Goal: Communication & Community: Answer question/provide support

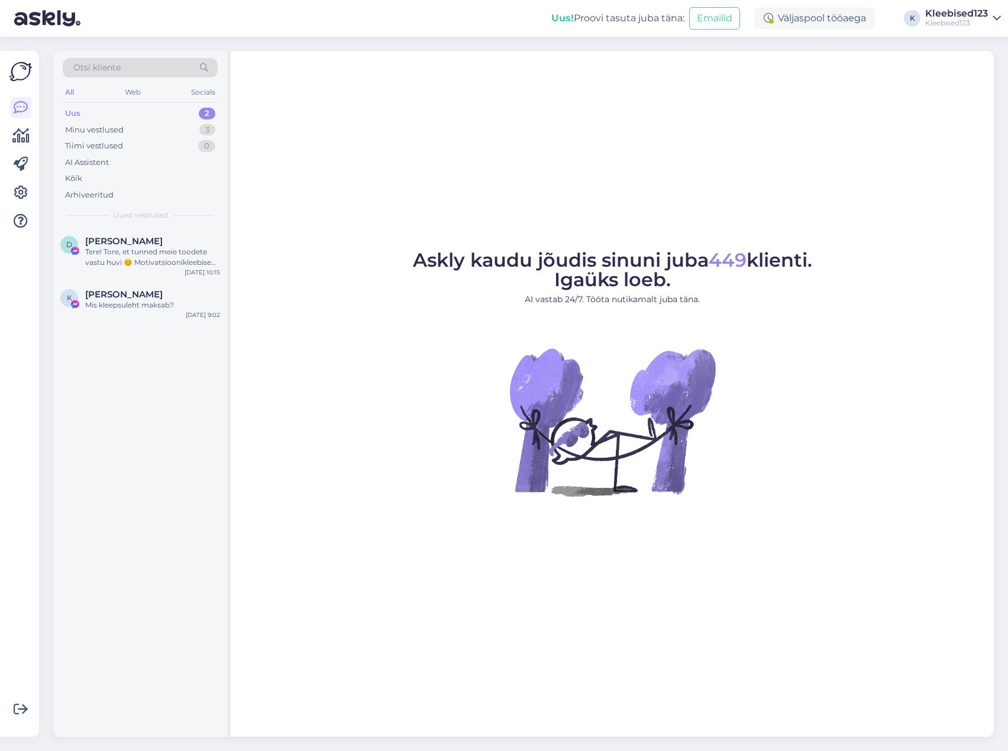
click at [135, 114] on div "Uus 2" at bounding box center [140, 113] width 155 height 17
click at [133, 298] on span "Kaidy Kaasiku" at bounding box center [123, 294] width 77 height 11
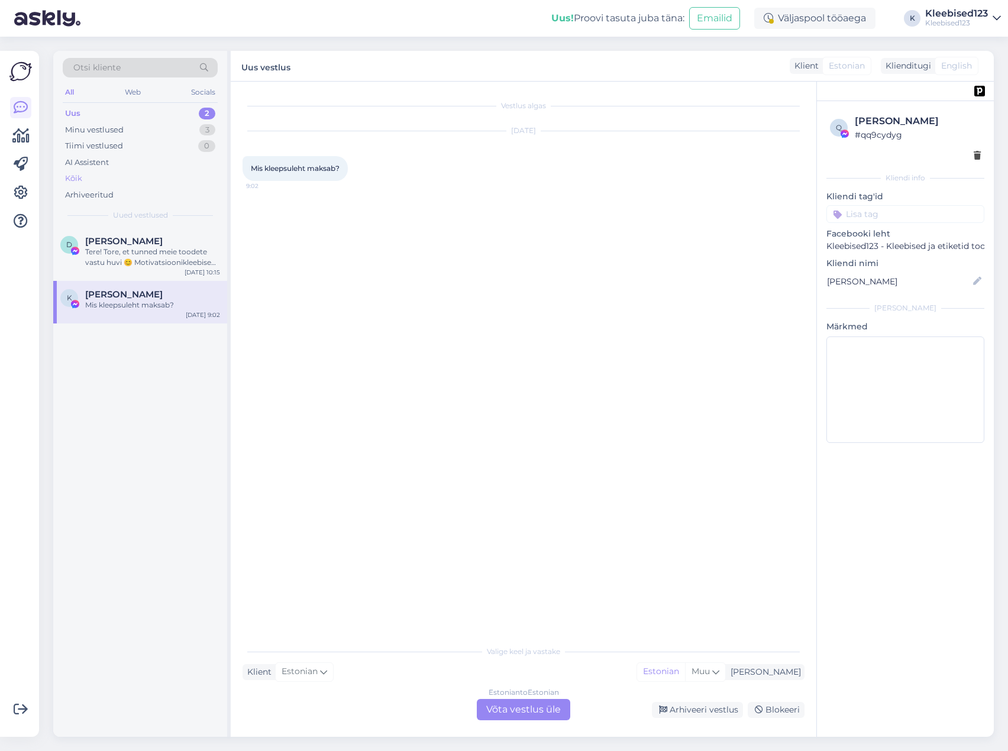
drag, startPoint x: 124, startPoint y: 249, endPoint x: 129, endPoint y: 185, distance: 64.0
click at [124, 249] on div "Tere! Tore, et tunned meie toodete vastu huvi 😊 Motivatsioonikleebised pakume 2…" at bounding box center [152, 257] width 135 height 21
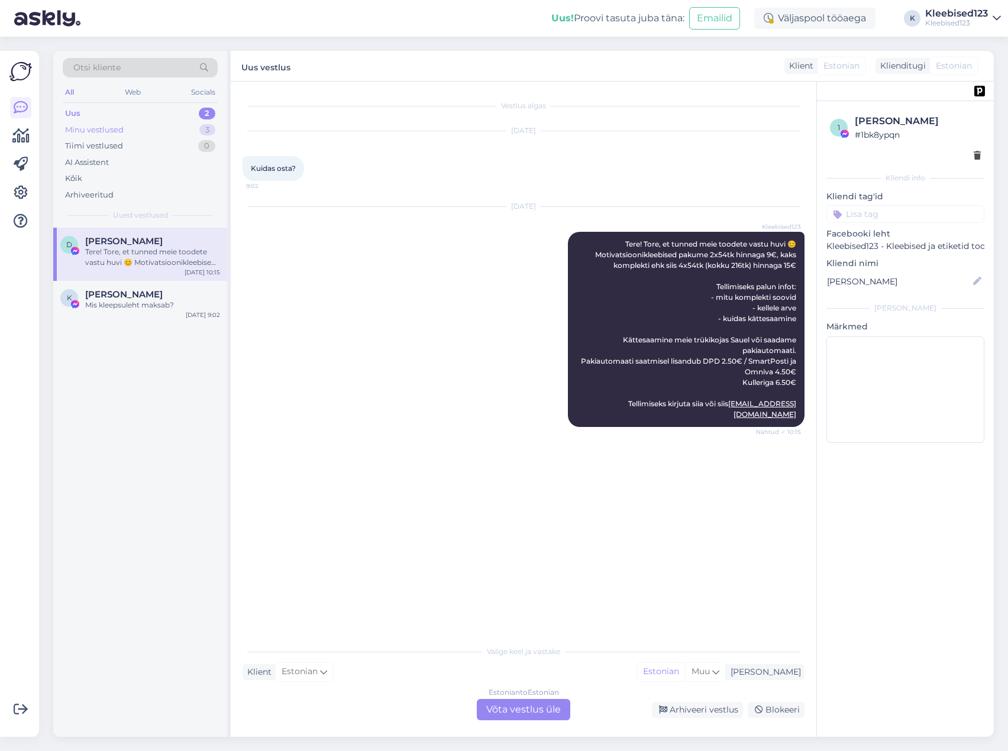
click at [128, 129] on div "Minu vestlused 3" at bounding box center [140, 130] width 155 height 17
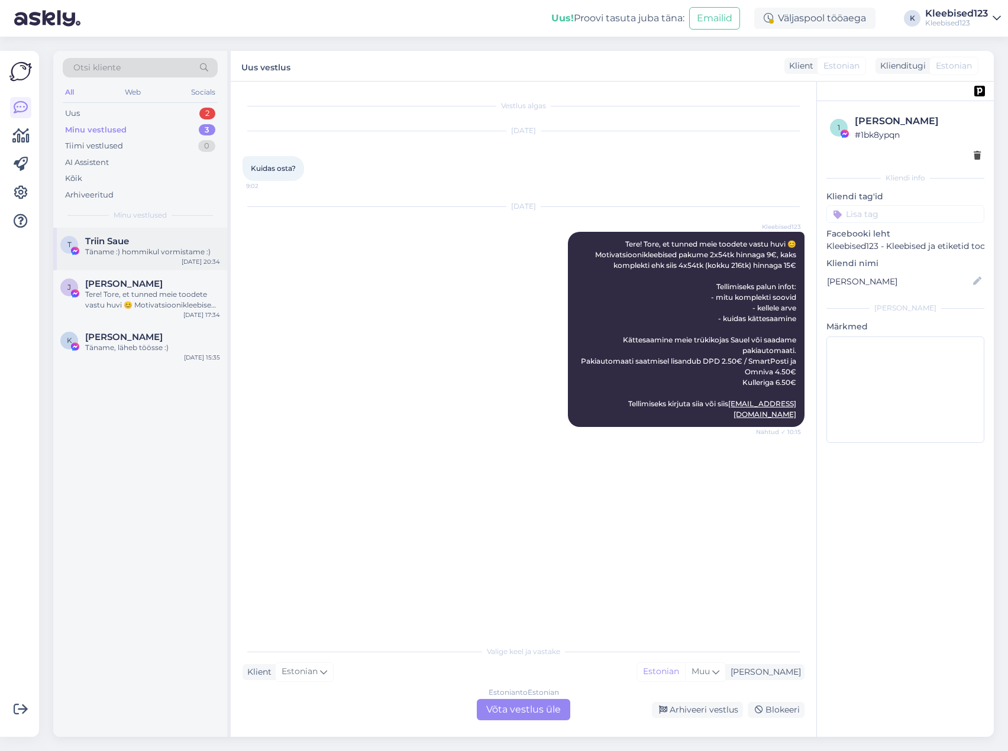
click at [141, 247] on div "Täname :) hommikul vormistame :)" at bounding box center [152, 252] width 135 height 11
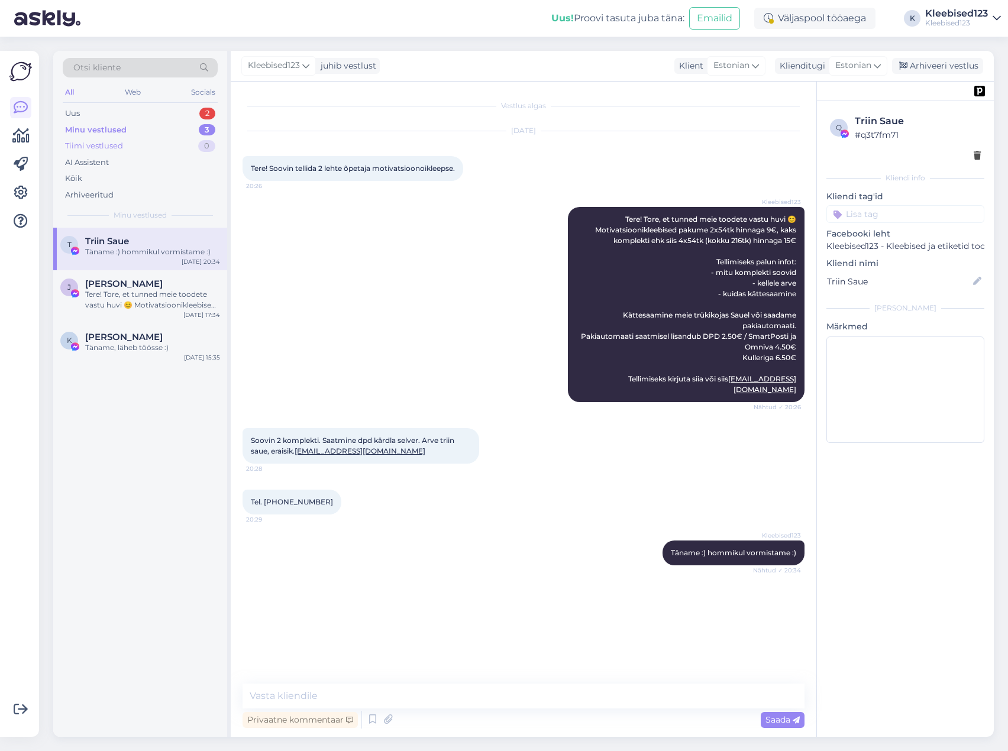
click at [98, 140] on div "Tiimi vestlused" at bounding box center [94, 146] width 58 height 12
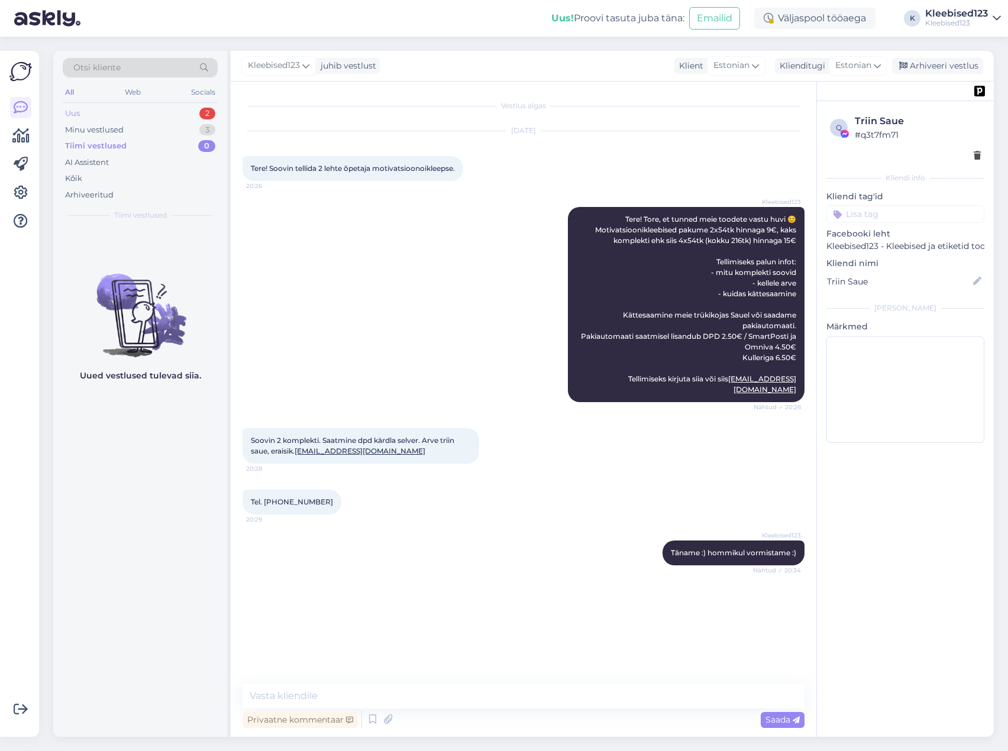
click at [110, 114] on div "Uus 2" at bounding box center [140, 113] width 155 height 17
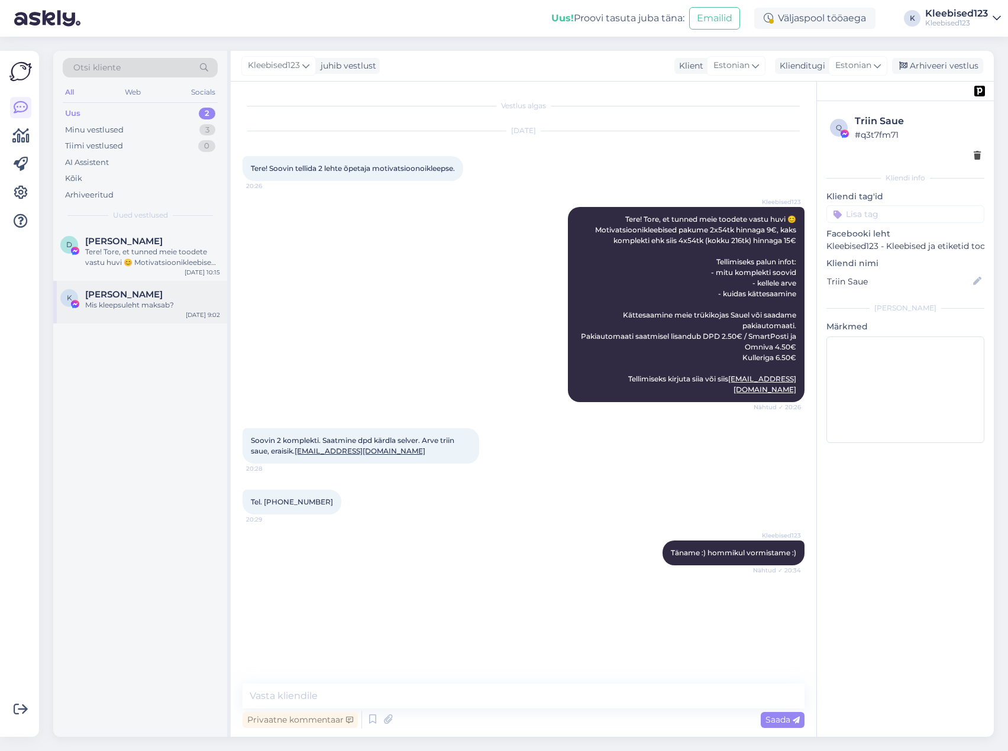
click at [118, 300] on div "Mis kleepsuleht maksab?" at bounding box center [152, 305] width 135 height 11
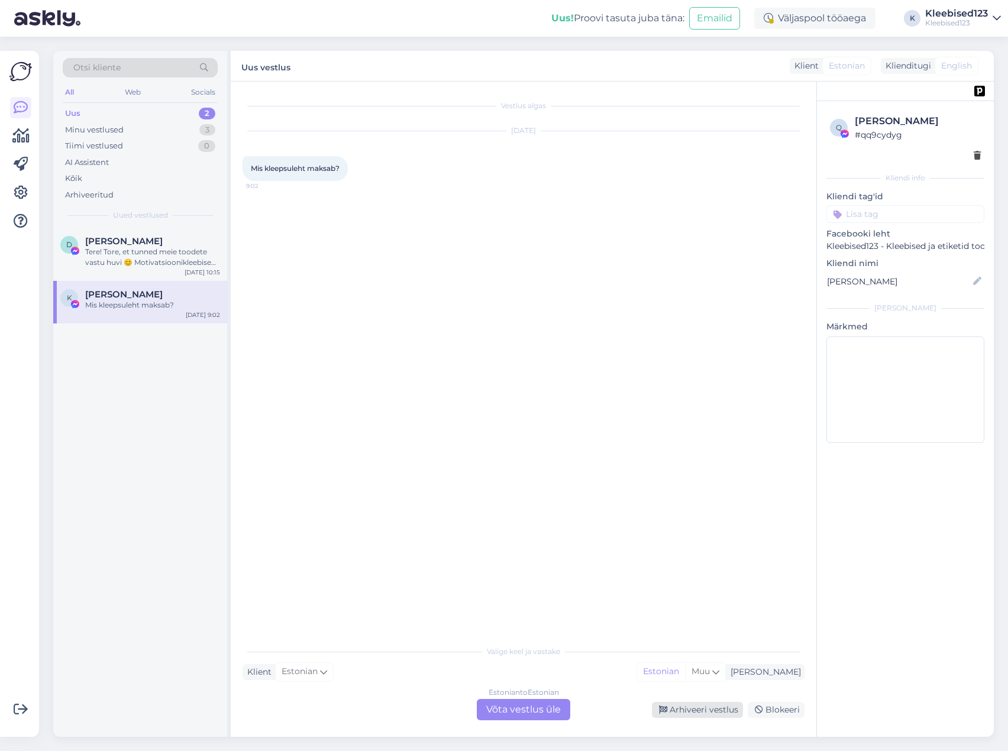
click at [698, 709] on div "Arhiveeri vestlus" at bounding box center [697, 710] width 91 height 16
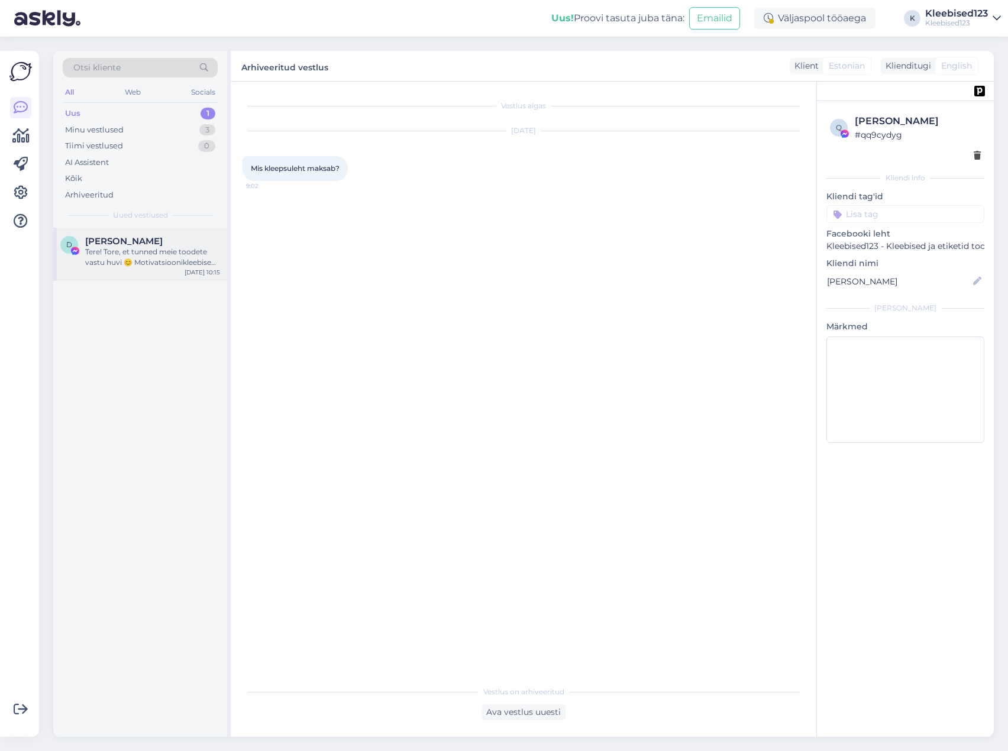
click at [150, 258] on div "Tere! Tore, et tunned meie toodete vastu huvi 😊 Motivatsioonikleebised pakume 2…" at bounding box center [152, 257] width 135 height 21
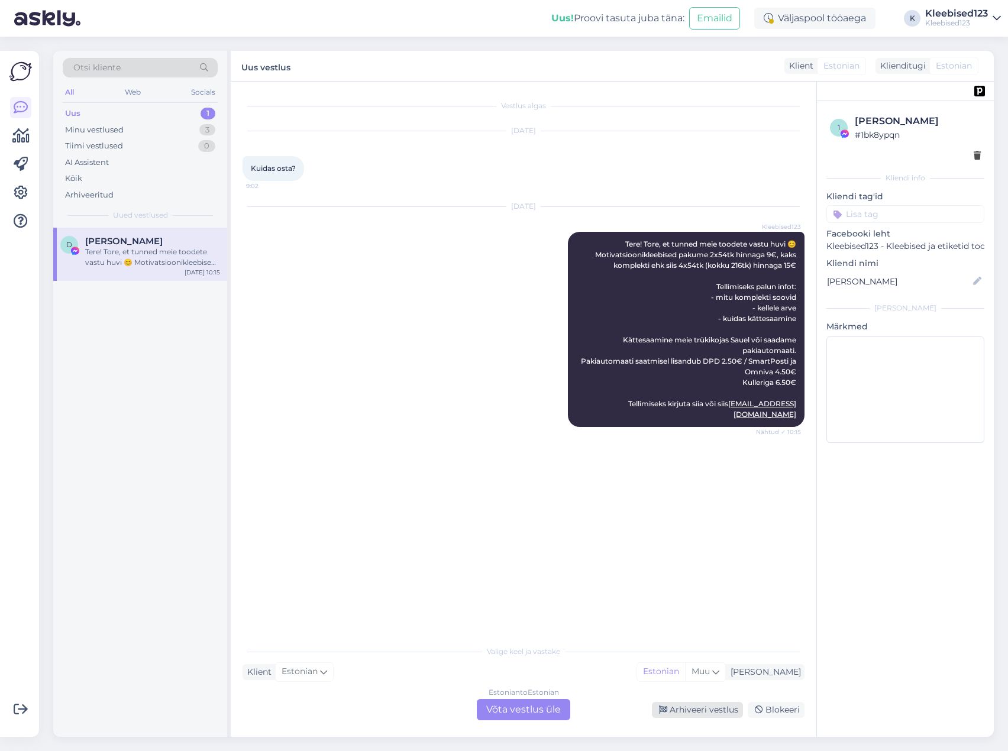
click at [694, 709] on div "Arhiveeri vestlus" at bounding box center [697, 710] width 91 height 16
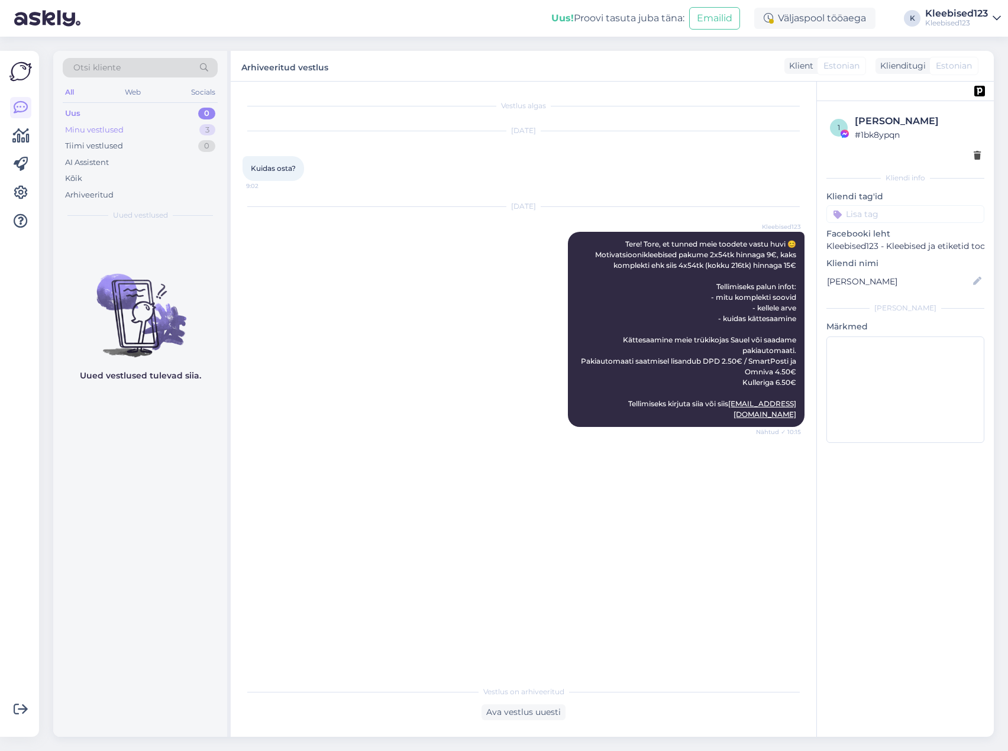
click at [130, 127] on div "Minu vestlused 3" at bounding box center [140, 130] width 155 height 17
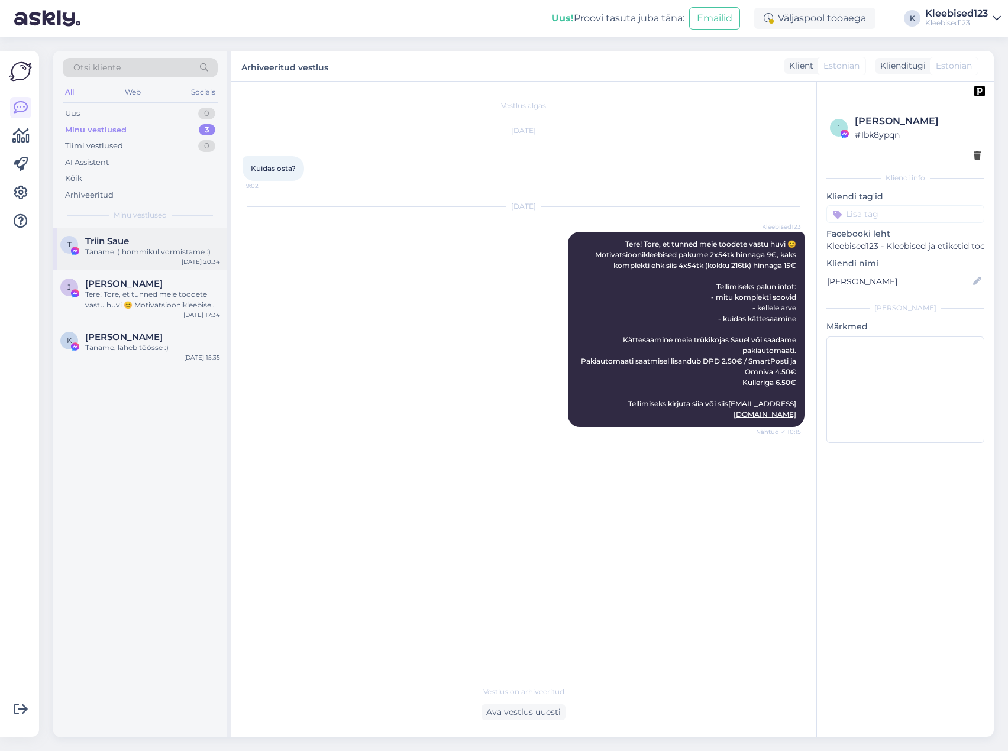
click at [119, 249] on div "Täname :) hommikul vormistame :)" at bounding box center [152, 252] width 135 height 11
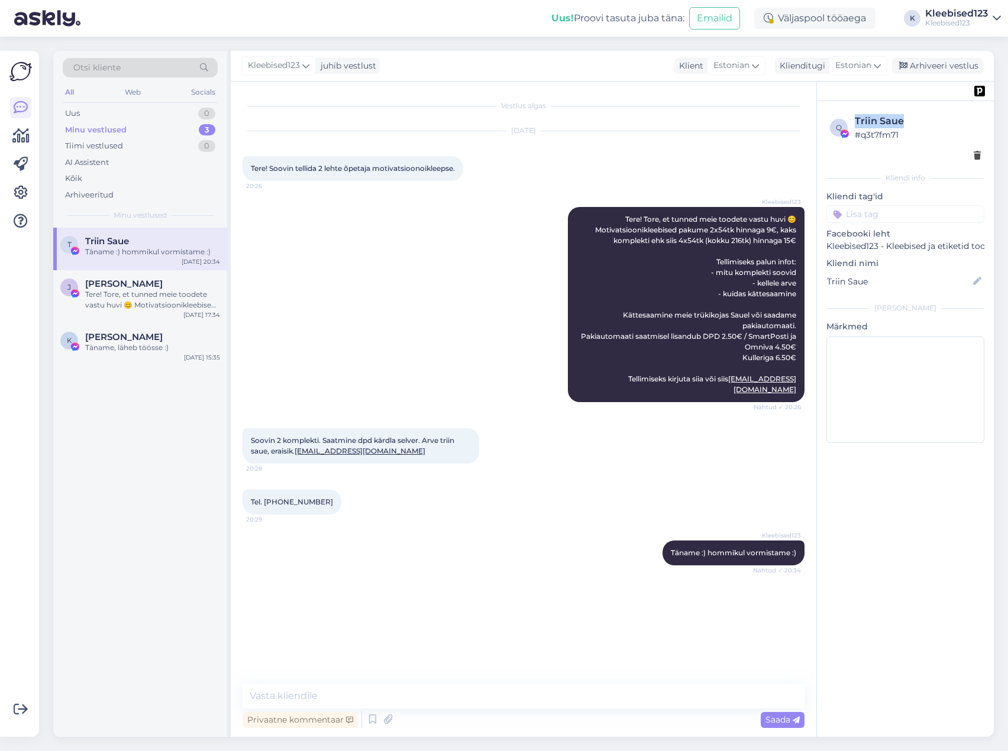
drag, startPoint x: 911, startPoint y: 118, endPoint x: 853, endPoint y: 115, distance: 58.0
click at [853, 115] on div "q Triin Saue # q3t7fm71" at bounding box center [905, 127] width 151 height 27
copy div "Triin Saue"
drag, startPoint x: 379, startPoint y: 443, endPoint x: 298, endPoint y: 441, distance: 81.1
click at [298, 441] on div "Soovin 2 komplekti. Saatmine dpd kärdla selver. Arve triin saue, eraisik. Triin…" at bounding box center [360, 445] width 237 height 35
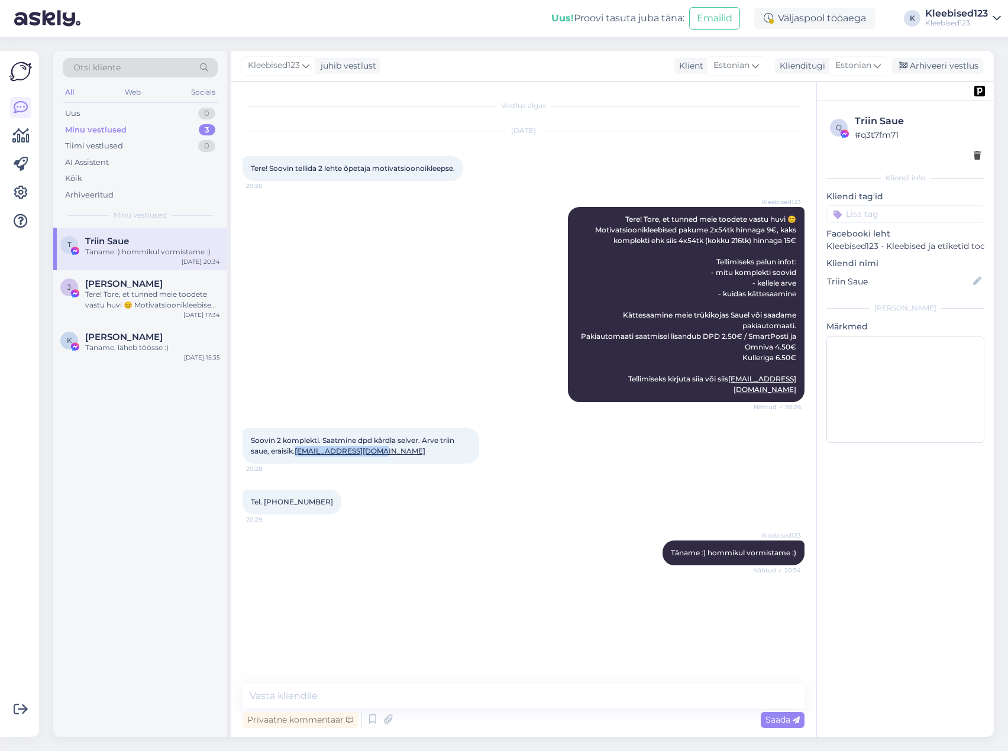
copy link "Triin.saue@gmail.com"
click at [276, 497] on span "Tel. 5522822" at bounding box center [292, 501] width 82 height 9
copy div "5522822 20:29"
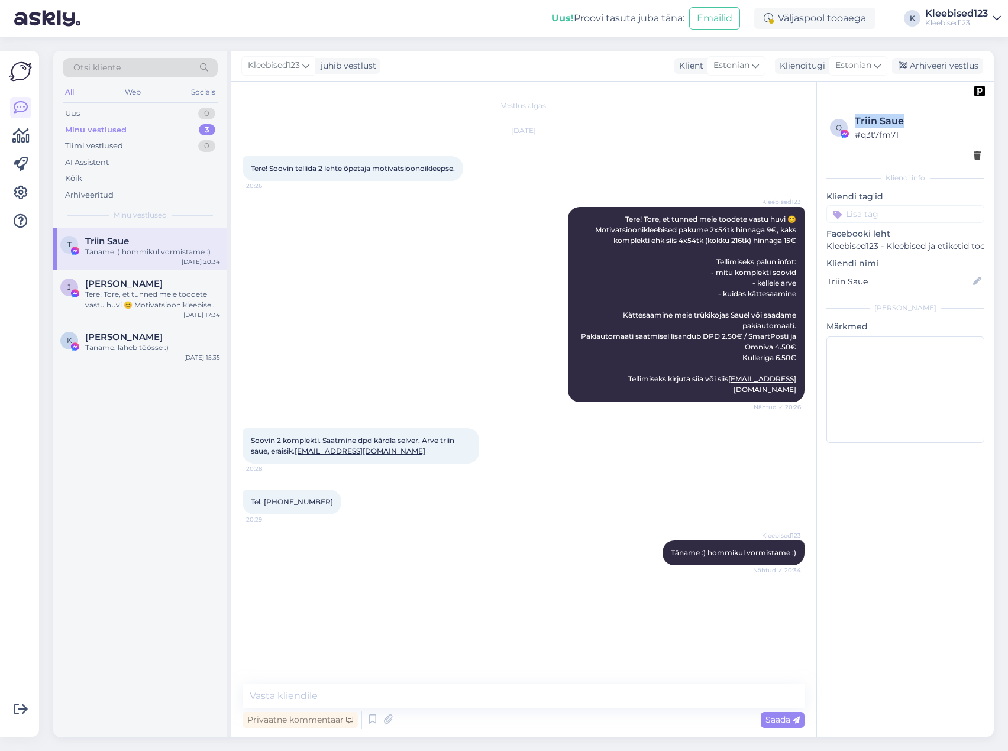
drag, startPoint x: 924, startPoint y: 121, endPoint x: 853, endPoint y: 118, distance: 71.0
click at [853, 118] on div "q Triin Saue # q3t7fm71" at bounding box center [905, 127] width 151 height 27
copy div "Triin Saue"
drag, startPoint x: 291, startPoint y: 490, endPoint x: 270, endPoint y: 491, distance: 21.3
click at [266, 497] on span "Tel. 5522822" at bounding box center [292, 501] width 82 height 9
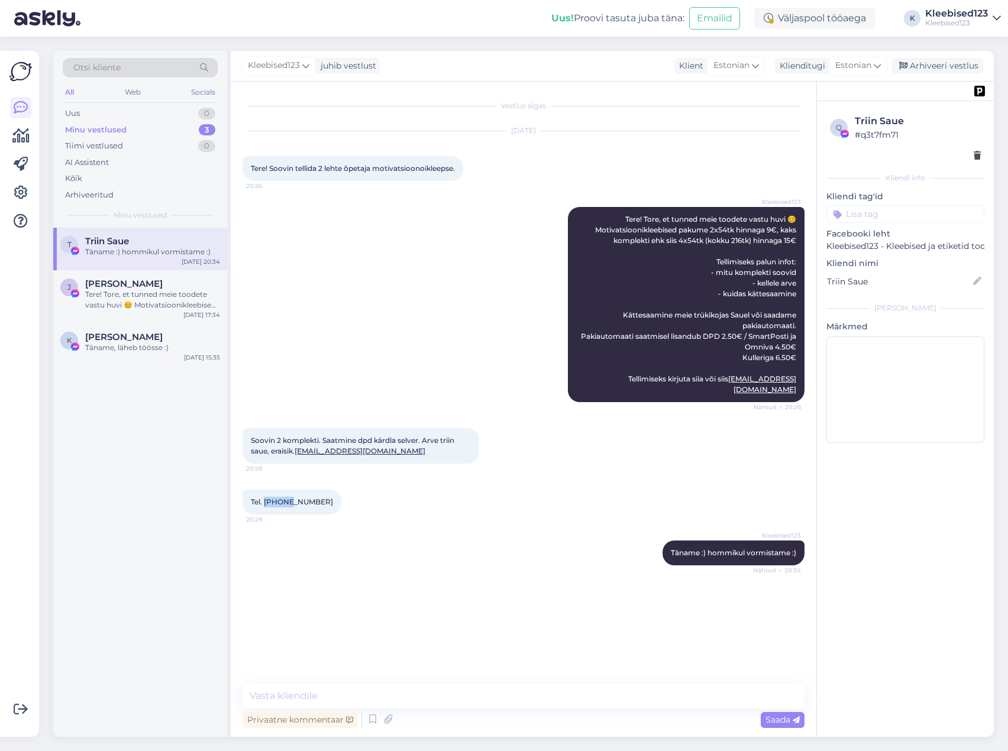
click at [272, 497] on span "Tel. 5522822" at bounding box center [292, 501] width 82 height 9
drag, startPoint x: 384, startPoint y: 443, endPoint x: 298, endPoint y: 444, distance: 86.3
click at [298, 444] on div "Soovin 2 komplekti. Saatmine dpd kärdla selver. Arve triin saue, eraisik. Triin…" at bounding box center [360, 445] width 237 height 35
copy link "Triin.saue@gmail.com"
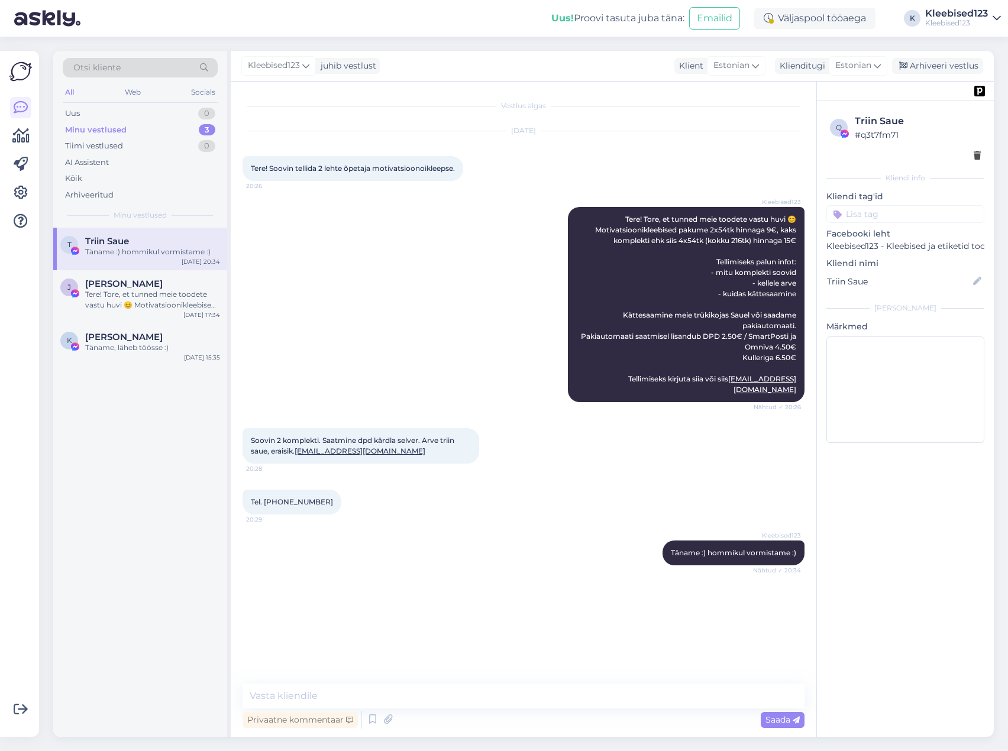
click at [388, 436] on span "Soovin 2 komplekti. Saatmine dpd kärdla selver. Arve triin saue, eraisik. Triin…" at bounding box center [353, 446] width 205 height 20
copy span "kärdla"
drag, startPoint x: 406, startPoint y: 648, endPoint x: 424, endPoint y: 646, distance: 17.8
click at [409, 648] on div "Vestlus algas Aug 18 2025 Tere! Soovin tellida 2 lehte õpetaja motivatsioonoikl…" at bounding box center [528, 383] width 572 height 580
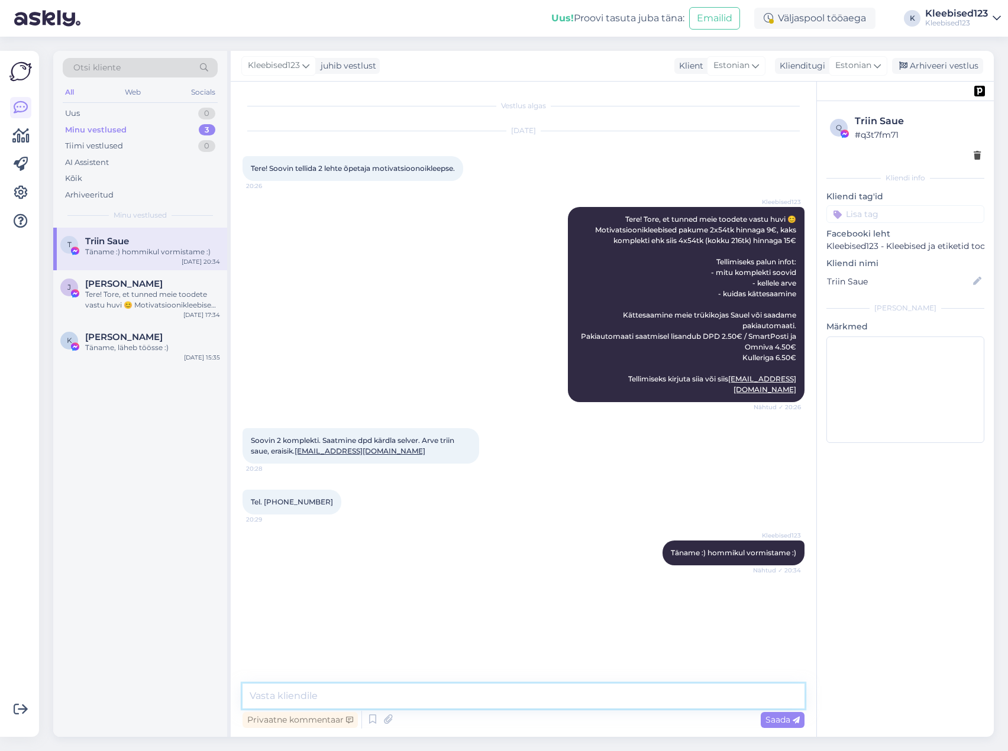
click at [412, 702] on textarea at bounding box center [523, 696] width 562 height 25
paste textarea "Tellimus on vormistatud, arve eraldi e-kirjaga saadetud - palume tasuda, et saa…"
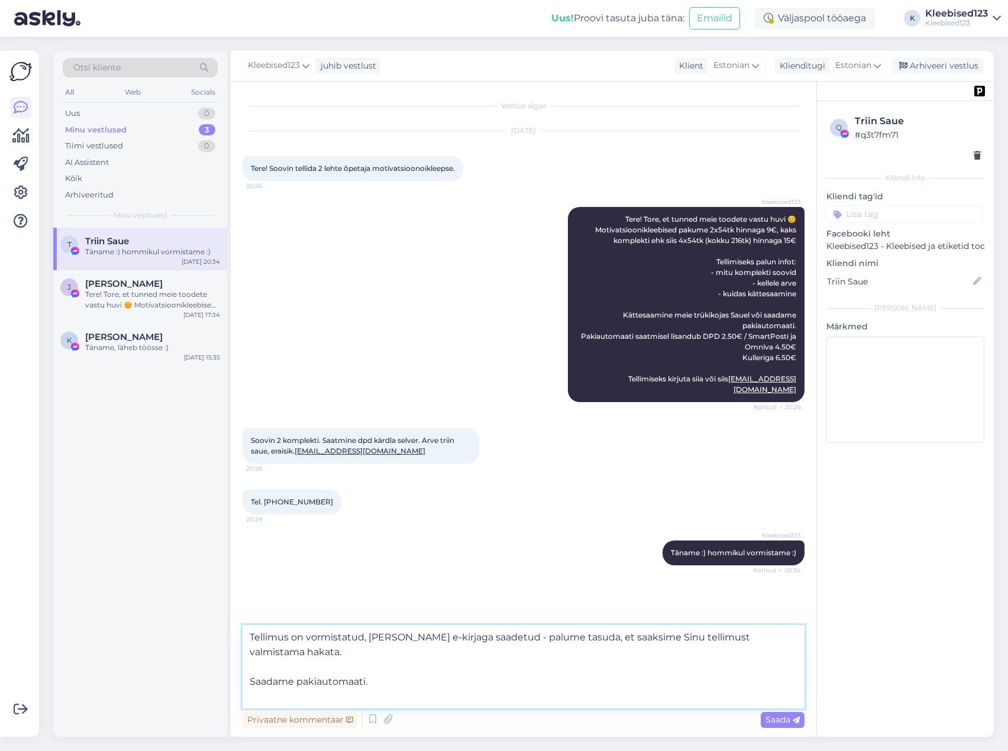
click at [251, 637] on textarea "Tellimus on vormistatud, arve eraldi e-kirjaga saadetud - palume tasuda, et saa…" at bounding box center [523, 666] width 562 height 83
click at [363, 654] on textarea "Hommikust 😊 Tellimus on vormistatud, arve eraldi e-kirjaga saadetud - palume ta…" at bounding box center [523, 666] width 562 height 83
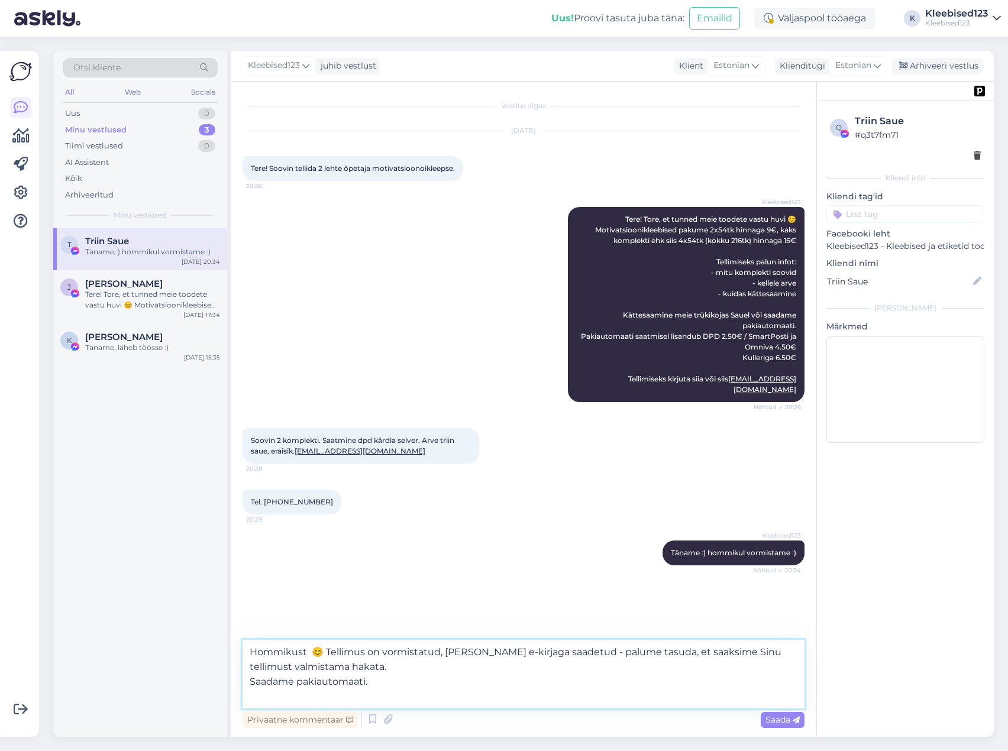
type textarea "Hommikust 😊 Tellimus on vormistatud, arve eraldi e-kirjaga saadetud - palume ta…"
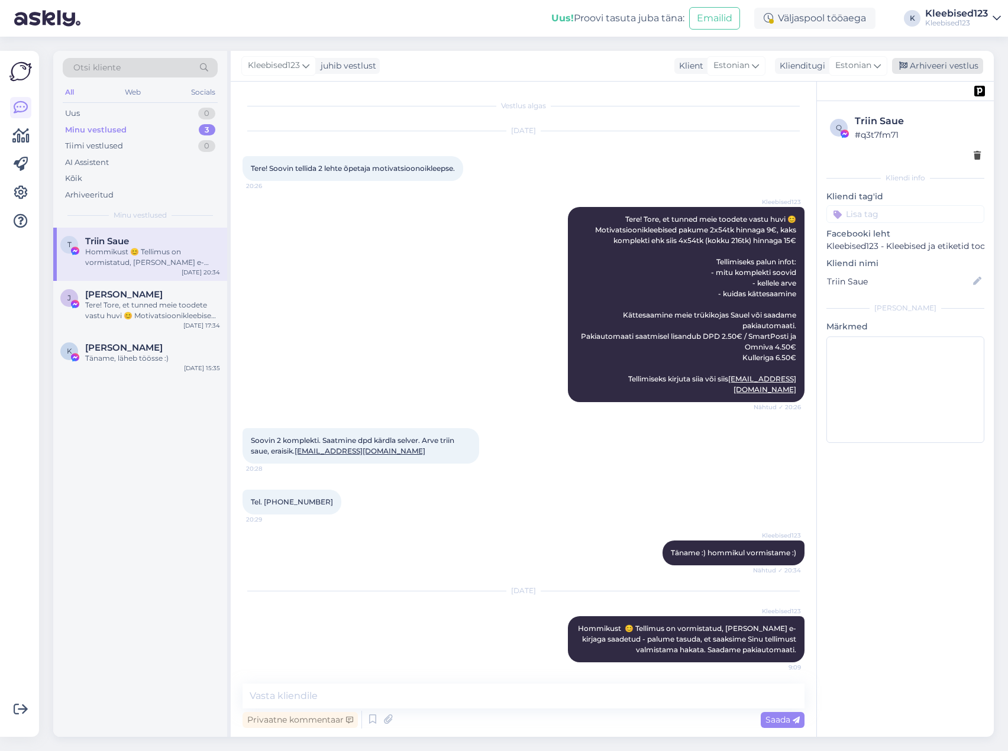
click at [941, 67] on div "Arhiveeri vestlus" at bounding box center [937, 66] width 91 height 16
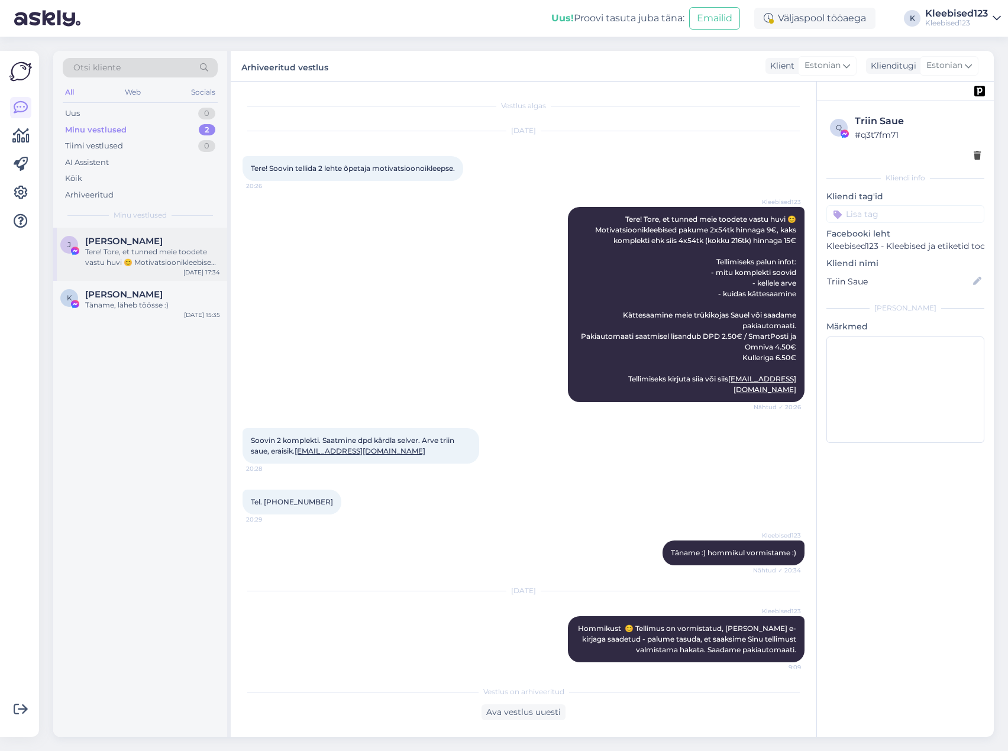
click at [176, 245] on div "Jaanus Meitus" at bounding box center [152, 241] width 135 height 11
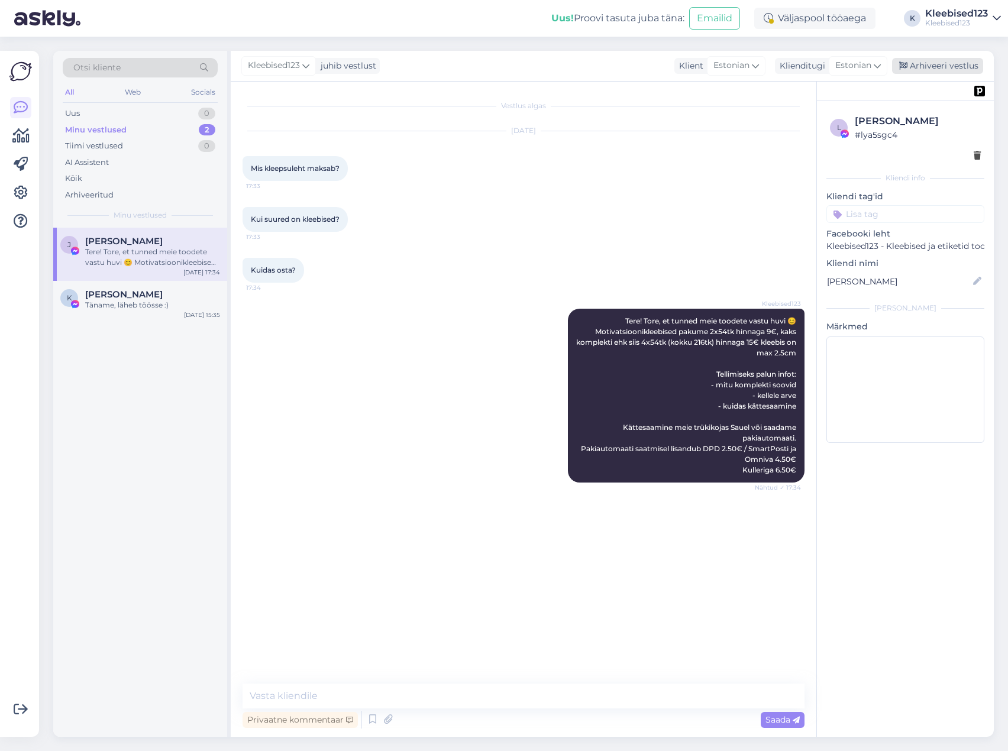
click at [956, 64] on div "Arhiveeri vestlus" at bounding box center [937, 66] width 91 height 16
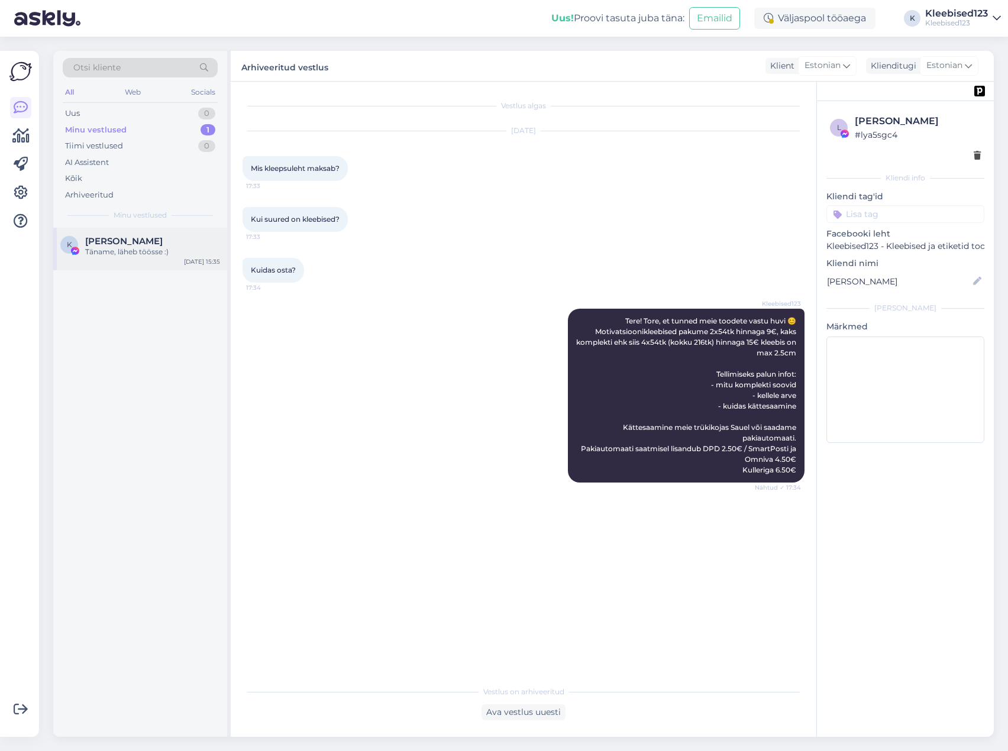
click at [149, 241] on span "[PERSON_NAME]" at bounding box center [123, 241] width 77 height 11
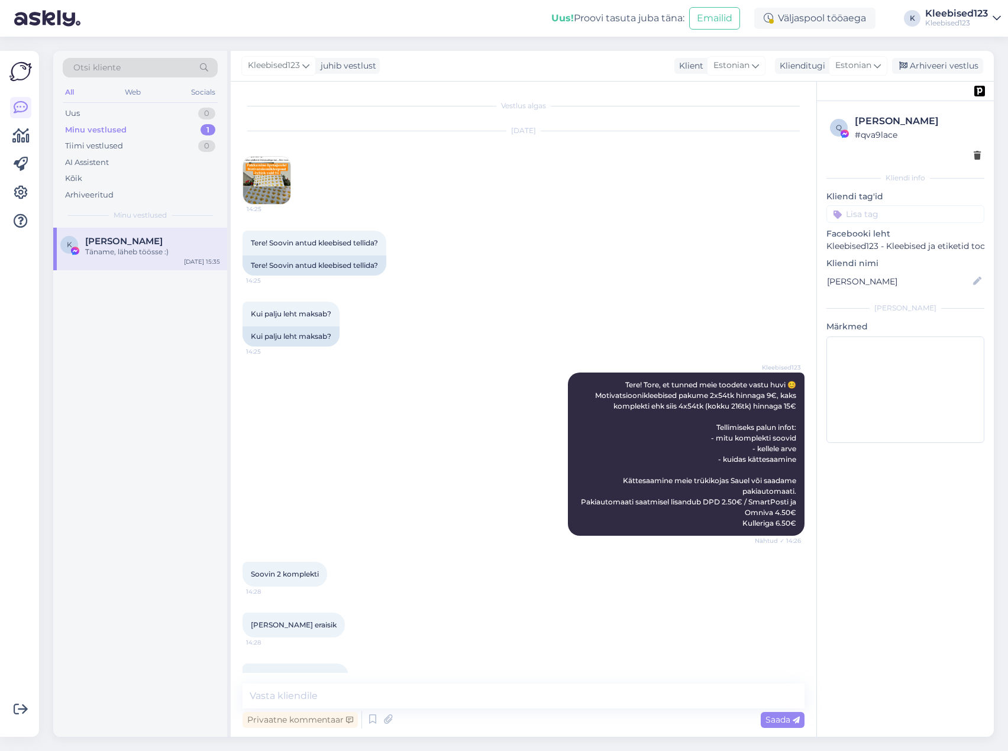
scroll to position [461, 0]
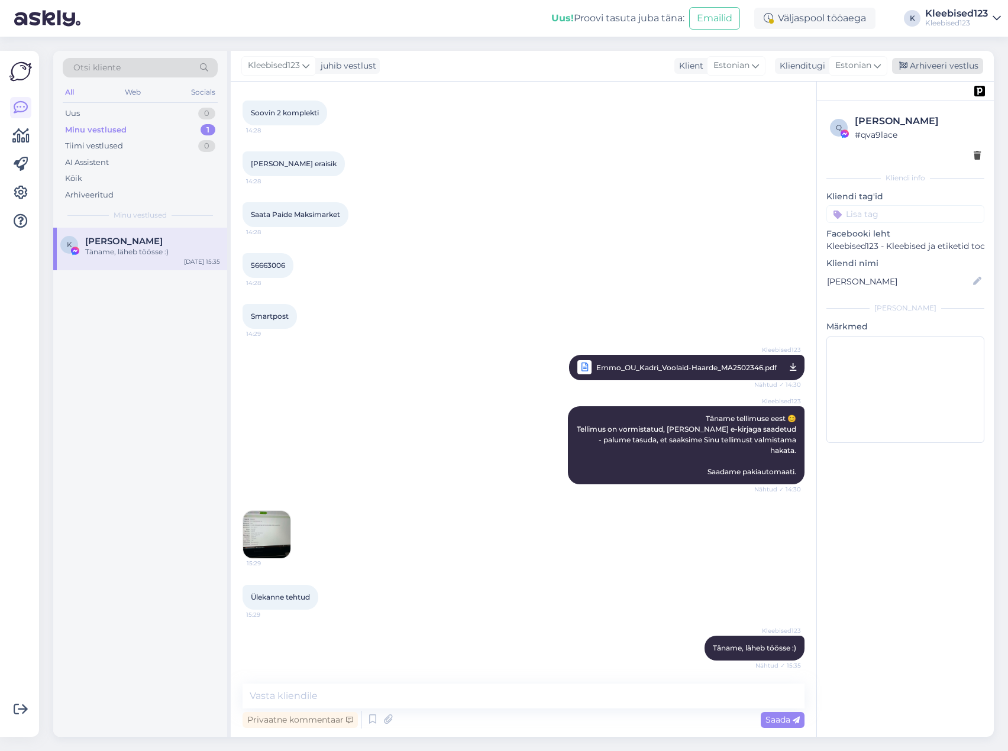
click at [919, 66] on div "Arhiveeri vestlus" at bounding box center [937, 66] width 91 height 16
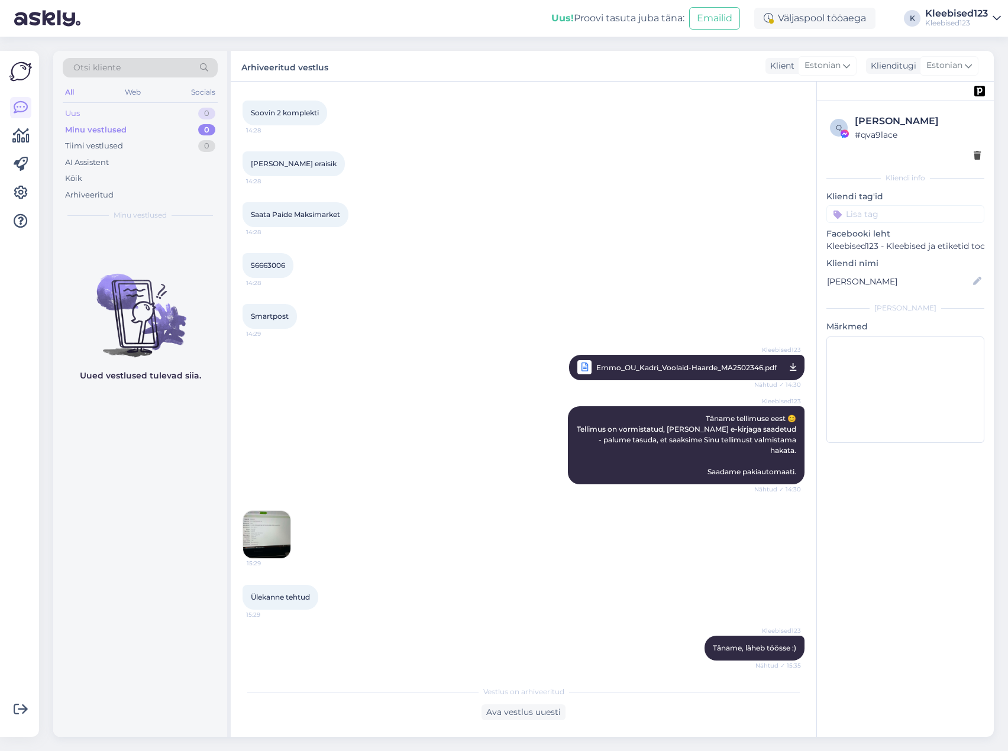
click at [115, 115] on div "Uus 0" at bounding box center [140, 113] width 155 height 17
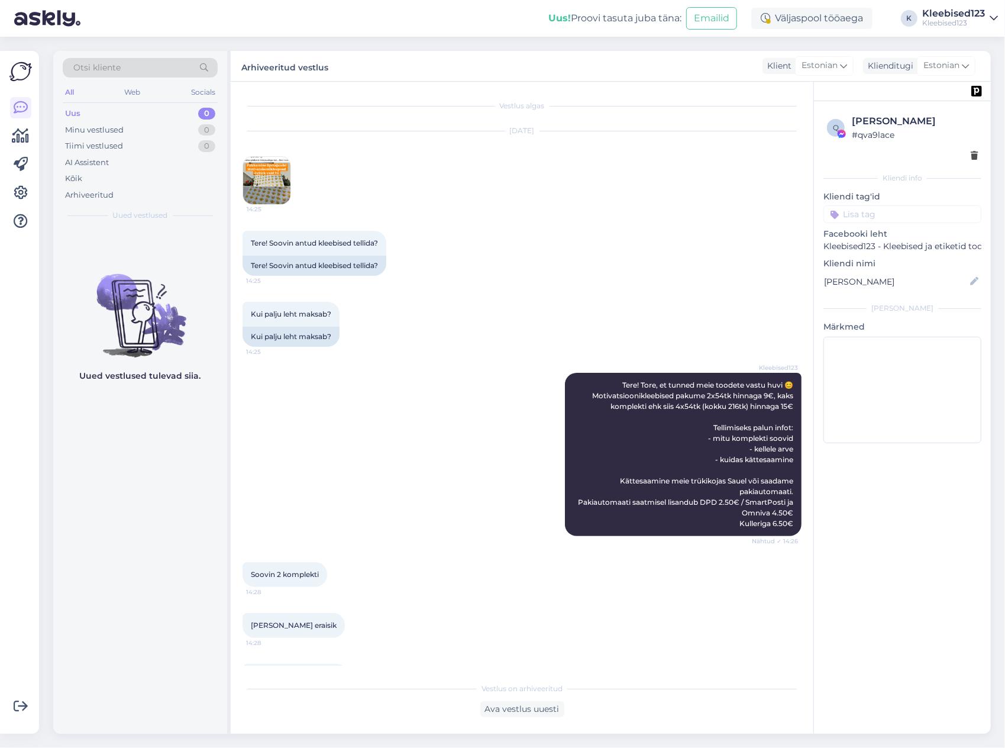
scroll to position [465, 0]
